Goal: Task Accomplishment & Management: Use online tool/utility

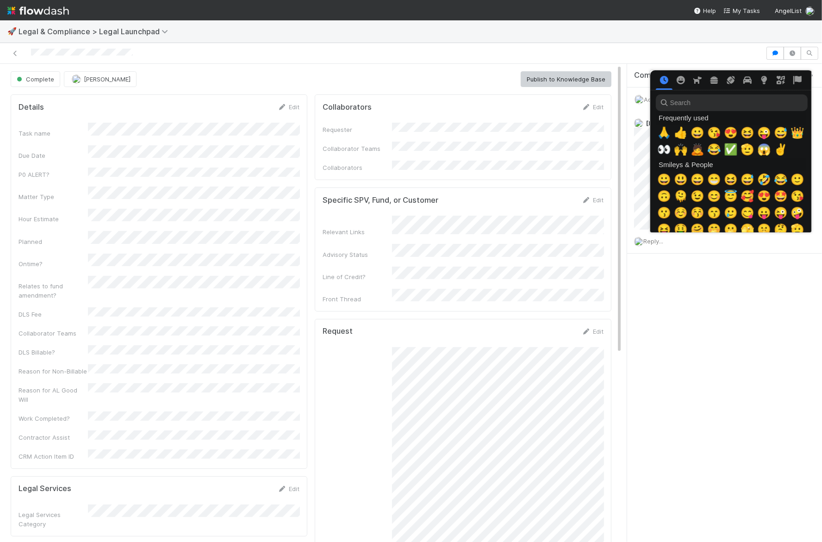
click at [523, 154] on div at bounding box center [411, 271] width 822 height 542
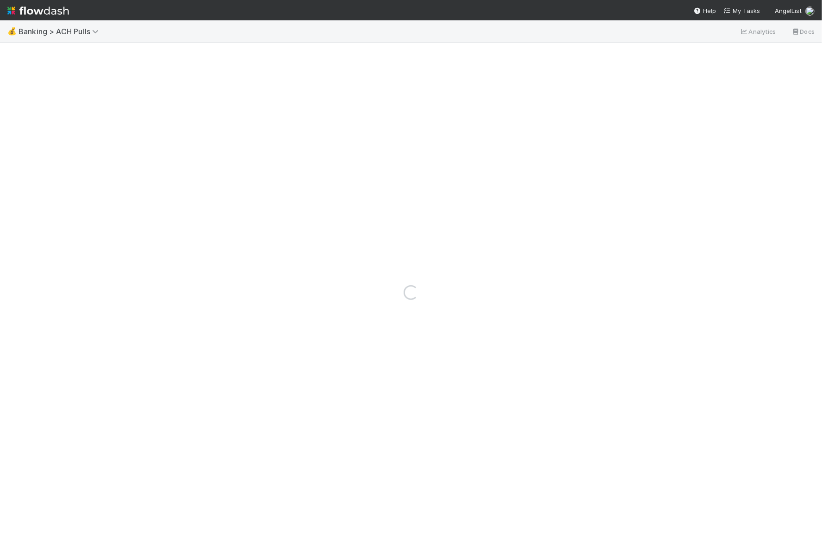
click at [53, 25] on div "💰 Banking > ACH Pulls Analytics Docs" at bounding box center [411, 31] width 822 height 22
click at [53, 29] on span "Banking > ACH Pulls" at bounding box center [61, 31] width 85 height 9
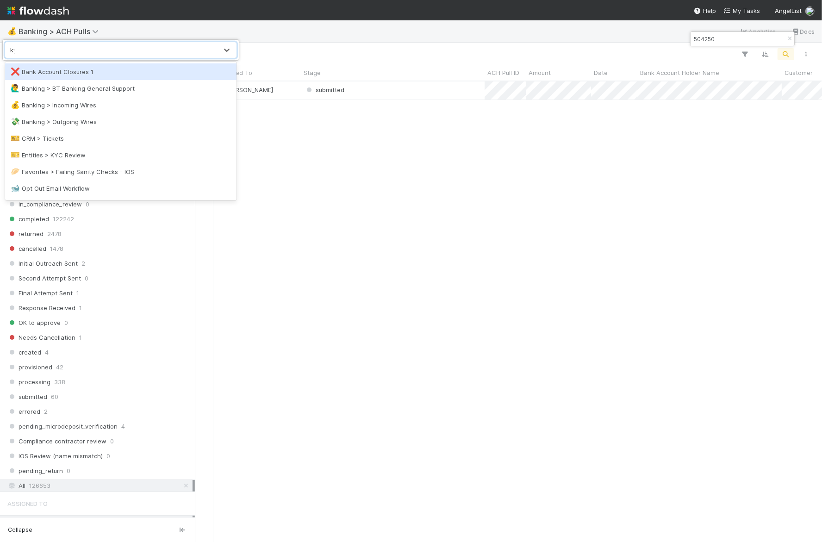
scroll to position [461, 627]
type input "kyc"
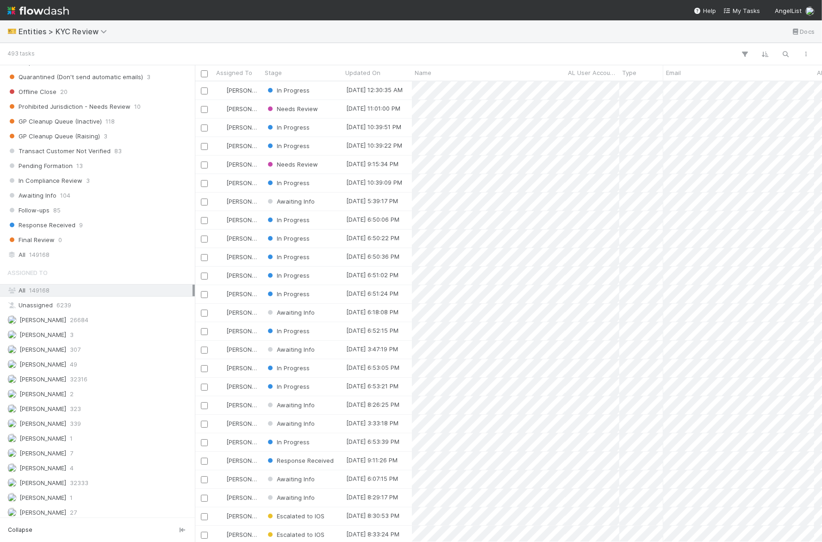
scroll to position [610, 0]
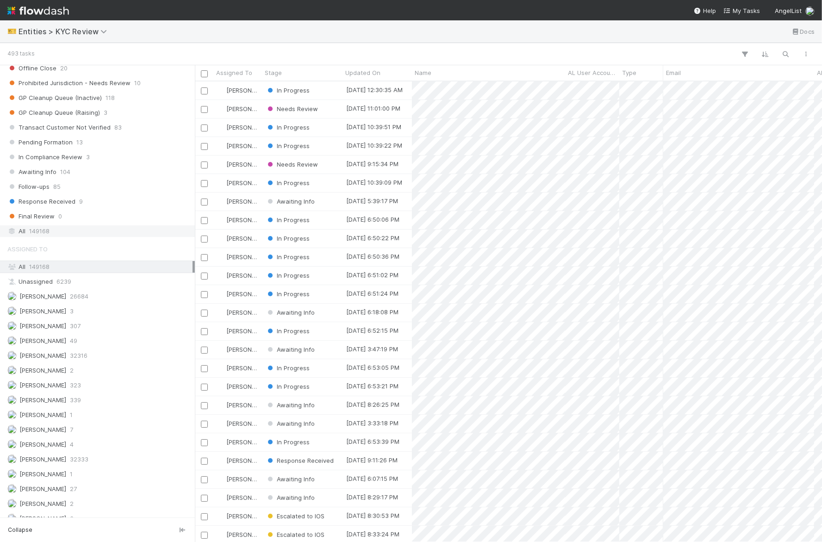
click at [48, 225] on span "149168" at bounding box center [39, 231] width 20 height 12
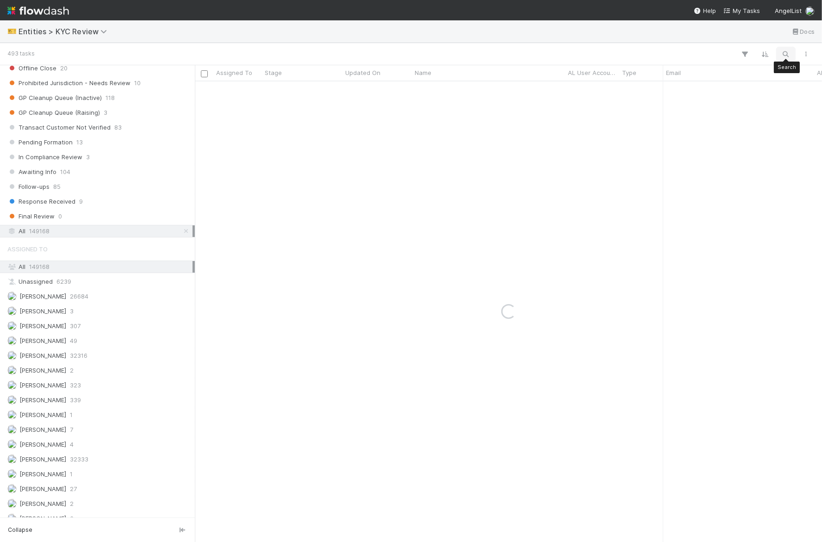
click at [787, 54] on icon "button" at bounding box center [785, 54] width 9 height 8
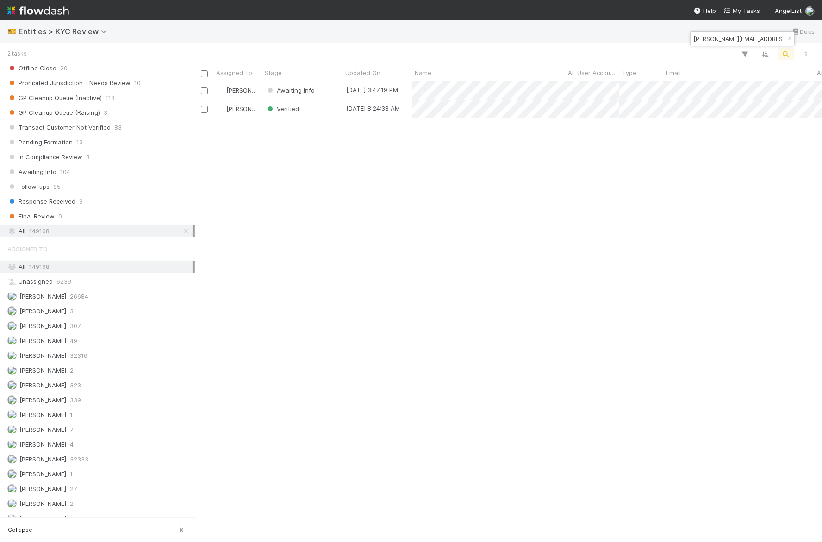
scroll to position [461, 627]
type input "brian@cosmicvp.com"
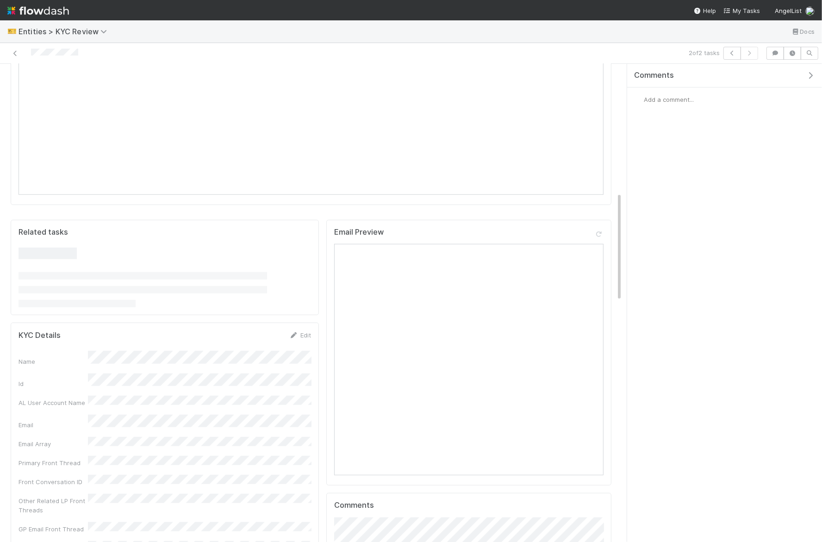
scroll to position [842, 0]
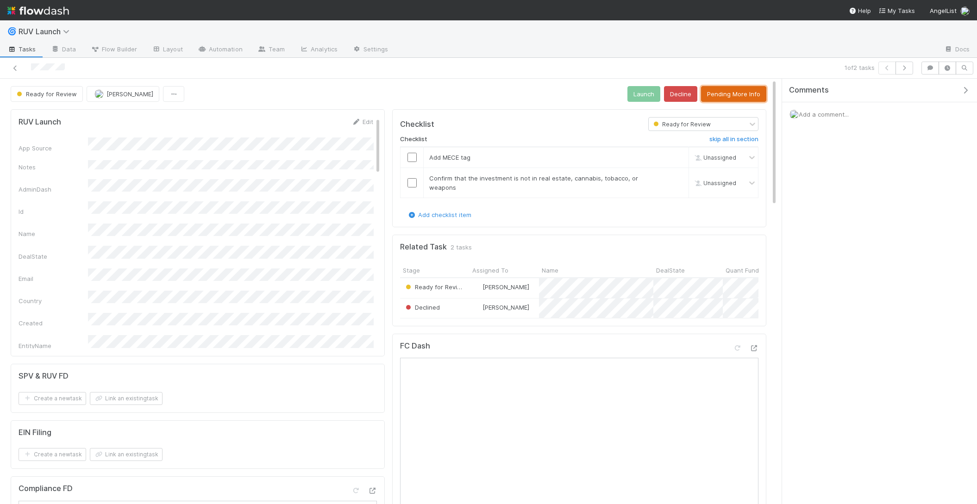
click at [719, 90] on button "Pending More Info" at bounding box center [733, 94] width 65 height 16
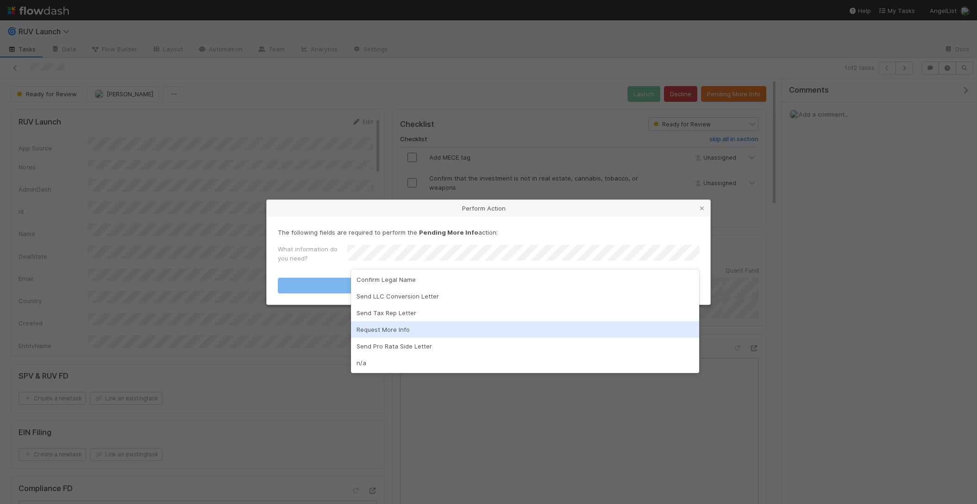
click at [393, 325] on div "Request More Info" at bounding box center [525, 329] width 349 height 17
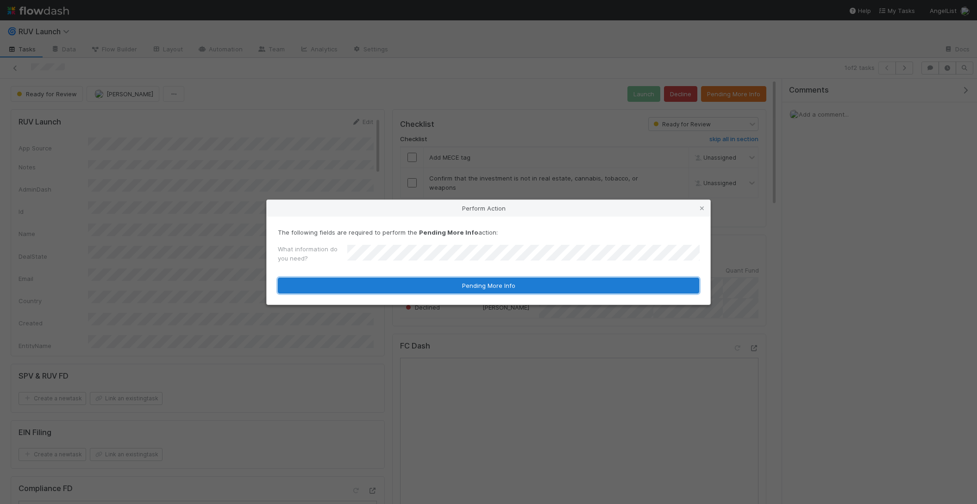
click at [413, 281] on button "Pending More Info" at bounding box center [488, 286] width 421 height 16
